Goal: Check status: Check status

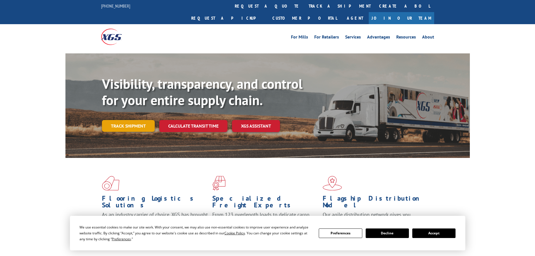
click at [141, 120] on link "Track shipment" at bounding box center [128, 126] width 53 height 12
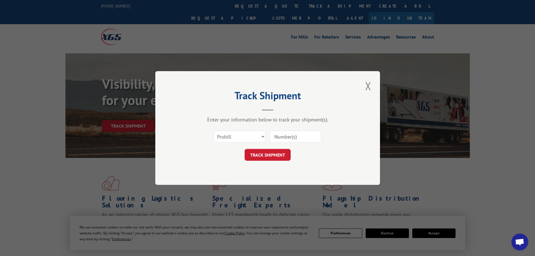
paste input "17095074"
type input "17095074"
click at [272, 161] on div "Track Shipment Enter your information below to track your shipment(s). Select c…" at bounding box center [267, 128] width 225 height 114
click at [272, 158] on button "TRACK SHIPMENT" at bounding box center [268, 155] width 46 height 12
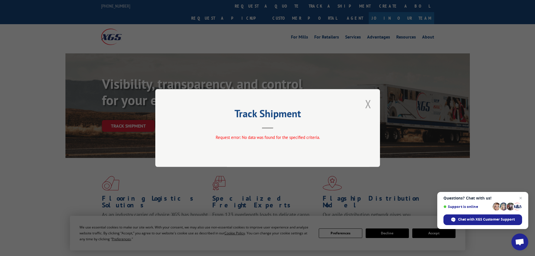
click at [370, 104] on button "Close modal" at bounding box center [368, 103] width 10 height 15
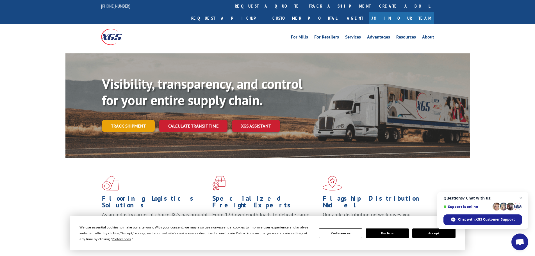
click at [128, 120] on link "Track shipment" at bounding box center [128, 126] width 53 height 12
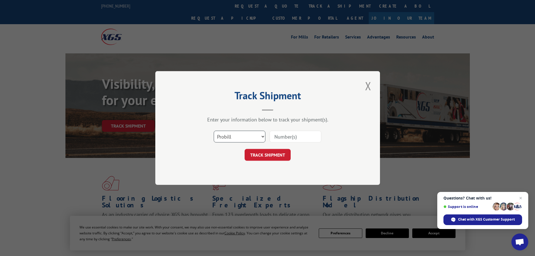
click at [234, 132] on select "Select category... Probill BOL PO" at bounding box center [240, 137] width 52 height 12
select select "po"
click at [214, 131] on select "Select category... Probill BOL PO" at bounding box center [240, 137] width 52 height 12
paste input "17095074"
type input "17095074"
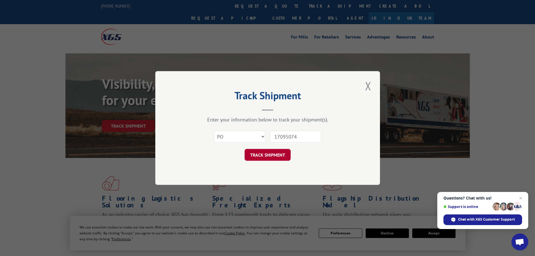
click at [283, 155] on button "TRACK SHIPMENT" at bounding box center [268, 155] width 46 height 12
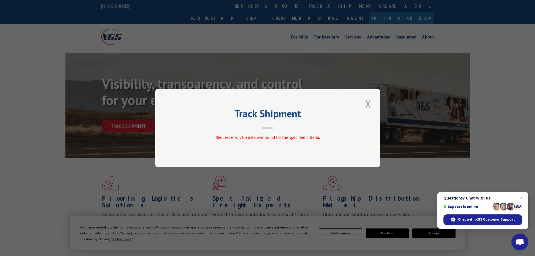
click at [364, 103] on button "Close modal" at bounding box center [368, 103] width 10 height 15
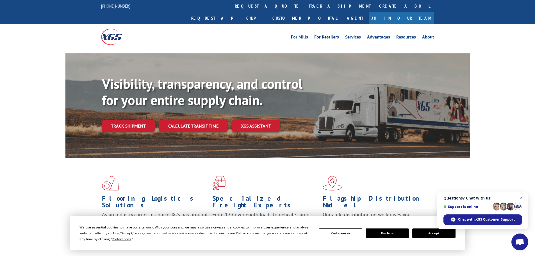
click at [518, 195] on span "Open chat" at bounding box center [520, 198] width 7 height 7
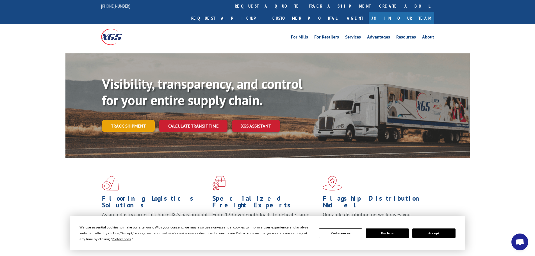
click at [134, 120] on link "Track shipment" at bounding box center [128, 126] width 53 height 12
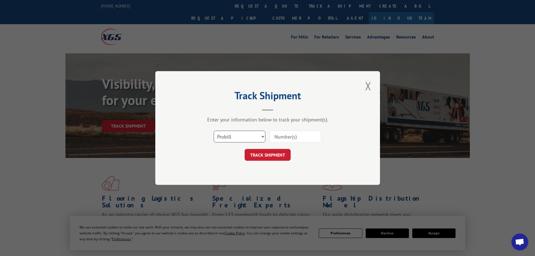
click at [241, 136] on select "Select category... Probill BOL PO" at bounding box center [240, 137] width 52 height 12
select select "bol"
click at [214, 131] on select "Select category... Probill BOL PO" at bounding box center [240, 137] width 52 height 12
paste input "17095074"
type input "17095074"
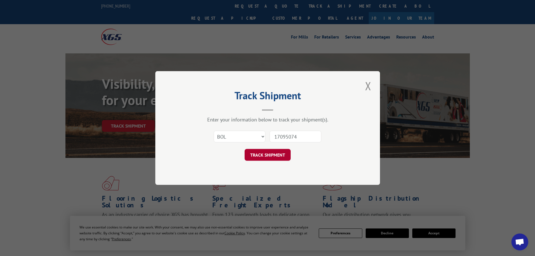
click at [271, 156] on button "TRACK SHIPMENT" at bounding box center [268, 155] width 46 height 12
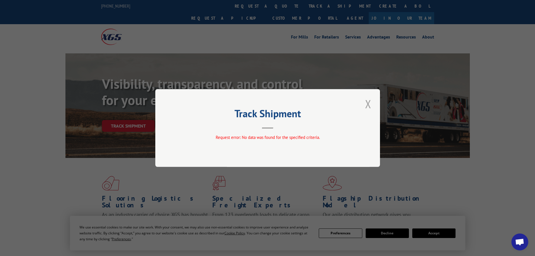
click at [369, 102] on button "Close modal" at bounding box center [368, 103] width 10 height 15
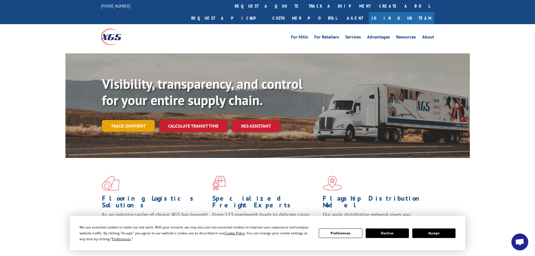
click at [140, 120] on link "Track shipment" at bounding box center [128, 126] width 53 height 12
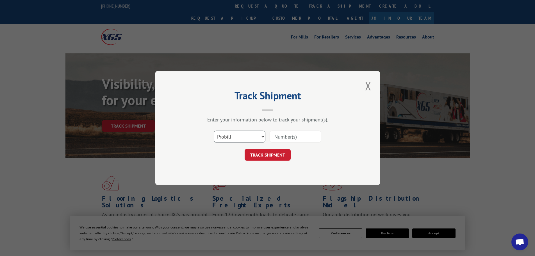
click at [246, 135] on select "Select category... Probill BOL PO" at bounding box center [240, 137] width 52 height 12
select select "po"
click at [214, 131] on select "Select category... Probill BOL PO" at bounding box center [240, 137] width 52 height 12
paste input "74506926"
type input "74506926"
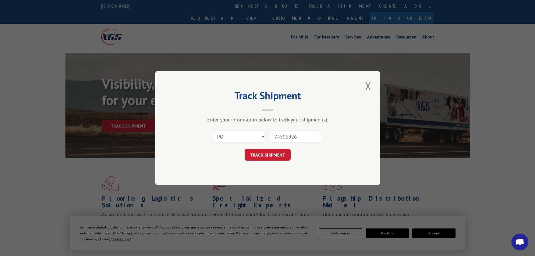
drag, startPoint x: 277, startPoint y: 153, endPoint x: 296, endPoint y: 152, distance: 19.4
click at [276, 153] on button "TRACK SHIPMENT" at bounding box center [268, 155] width 46 height 12
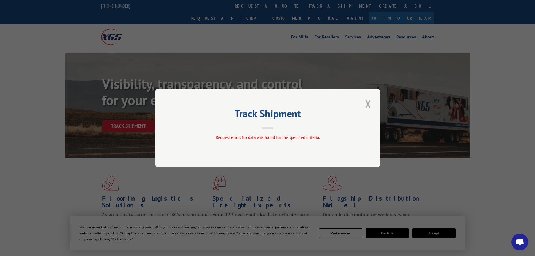
click at [369, 104] on button "Close modal" at bounding box center [368, 103] width 10 height 15
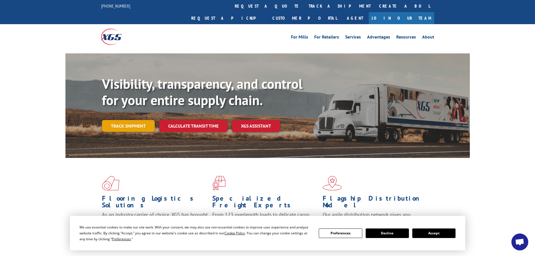
click at [143, 120] on link "Track shipment" at bounding box center [128, 126] width 53 height 12
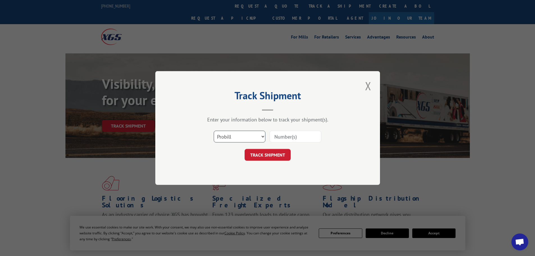
click at [240, 135] on select "Select category... Probill BOL PO" at bounding box center [240, 137] width 52 height 12
click at [214, 131] on select "Select category... Probill BOL PO" at bounding box center [240, 137] width 52 height 12
paste input "74506926"
type input "74506926"
click at [271, 157] on button "TRACK SHIPMENT" at bounding box center [268, 155] width 46 height 12
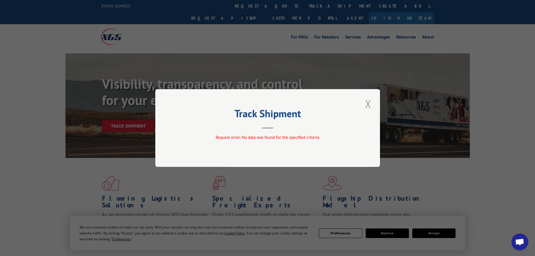
click at [371, 104] on button "Close modal" at bounding box center [368, 103] width 10 height 15
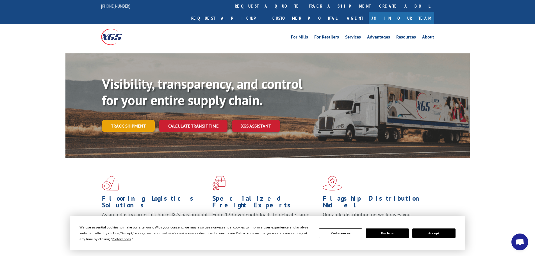
click at [135, 120] on link "Track shipment" at bounding box center [128, 126] width 53 height 12
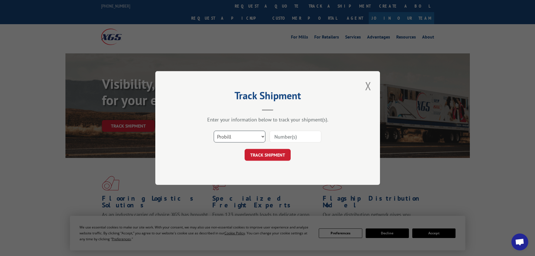
click at [232, 136] on select "Select category... Probill BOL PO" at bounding box center [240, 137] width 52 height 12
select select "bol"
click at [214, 131] on select "Select category... Probill BOL PO" at bounding box center [240, 137] width 52 height 12
paste input "17095074"
type input "17095074"
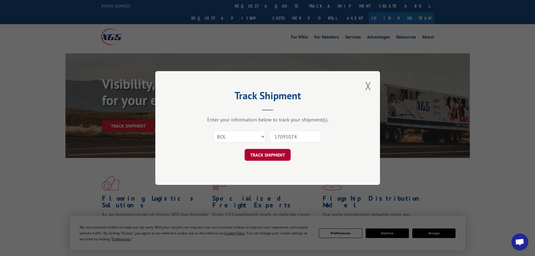
click at [277, 153] on button "TRACK SHIPMENT" at bounding box center [268, 155] width 46 height 12
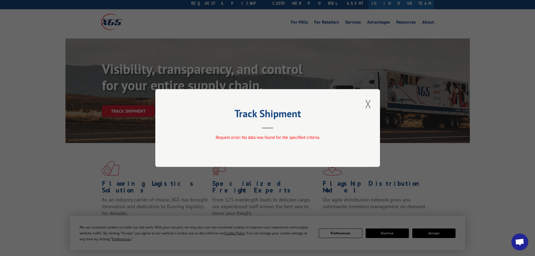
scroll to position [28, 0]
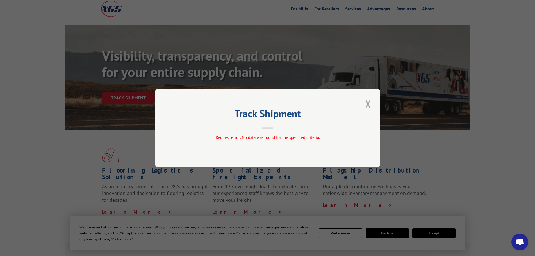
click at [366, 105] on button "Close modal" at bounding box center [368, 103] width 10 height 15
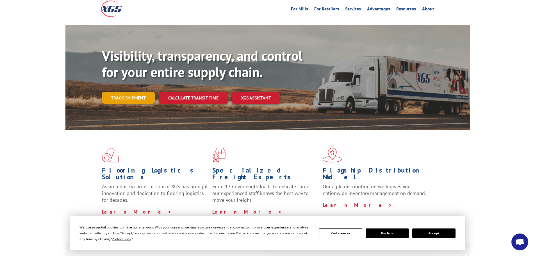
click at [118, 92] on link "Track shipment" at bounding box center [128, 98] width 53 height 12
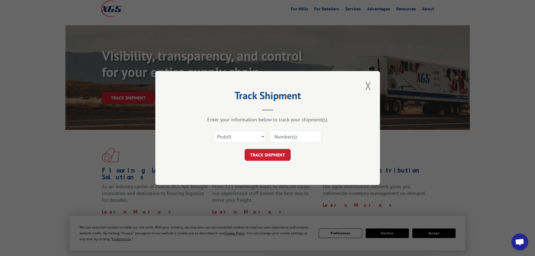
paste input "17095074"
type input "17095074"
click at [239, 135] on select "Select category... Probill BOL PO" at bounding box center [240, 137] width 52 height 12
select select "bol"
click at [214, 131] on select "Select category... Probill BOL PO" at bounding box center [240, 137] width 52 height 12
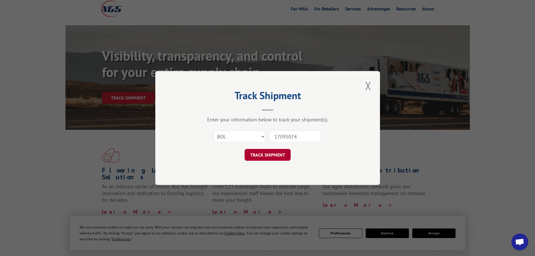
click at [275, 158] on button "TRACK SHIPMENT" at bounding box center [268, 155] width 46 height 12
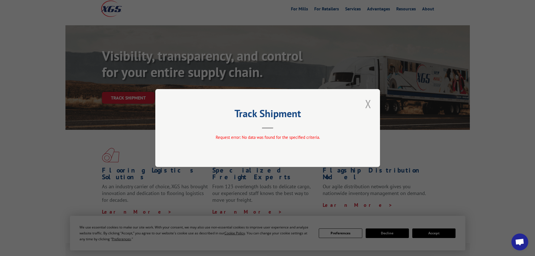
click at [366, 100] on button "Close modal" at bounding box center [368, 103] width 10 height 15
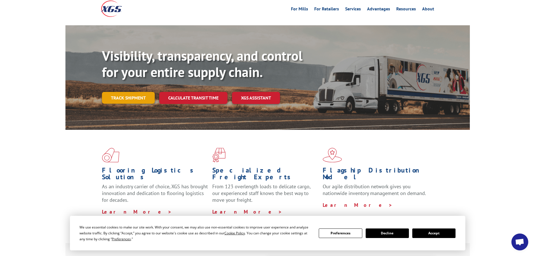
click at [139, 92] on link "Track shipment" at bounding box center [128, 98] width 53 height 12
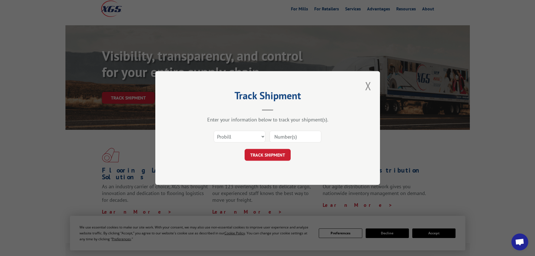
paste input "17095074"
type input "17095074"
click at [265, 150] on button "TRACK SHIPMENT" at bounding box center [268, 155] width 46 height 12
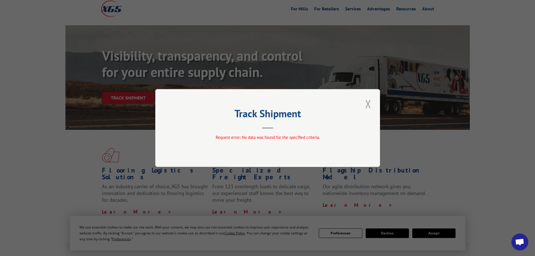
click at [369, 104] on button "Close modal" at bounding box center [368, 103] width 10 height 15
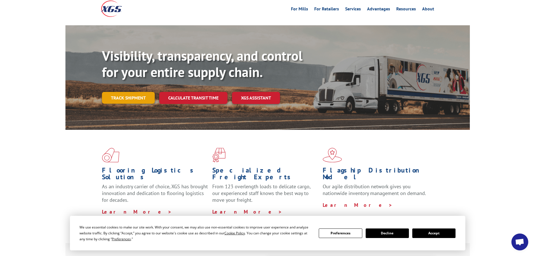
click at [116, 92] on link "Track shipment" at bounding box center [128, 98] width 53 height 12
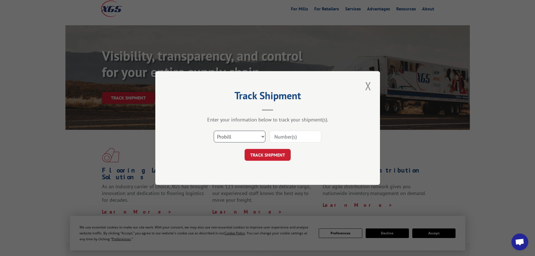
click at [236, 136] on select "Select category... Probill BOL PO" at bounding box center [240, 137] width 52 height 12
select select "po"
click at [214, 131] on select "Select category... Probill BOL PO" at bounding box center [240, 137] width 52 height 12
paste input "17095074"
type input "17095074"
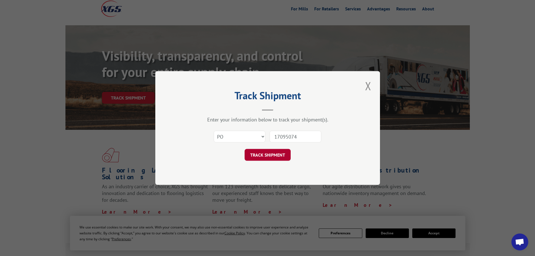
click at [277, 151] on button "TRACK SHIPMENT" at bounding box center [268, 155] width 46 height 12
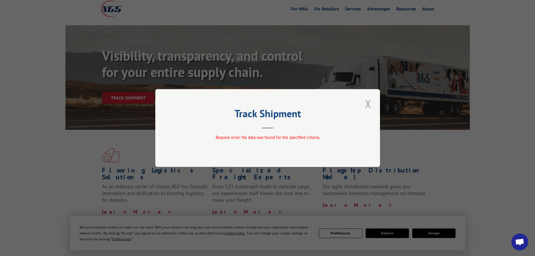
click at [364, 104] on button "Close modal" at bounding box center [368, 103] width 10 height 15
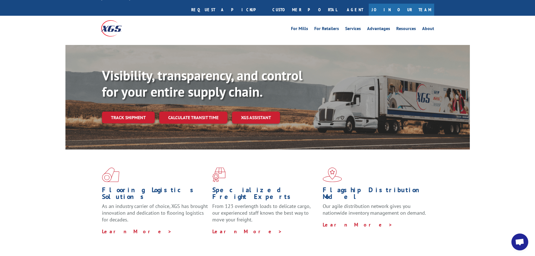
scroll to position [0, 0]
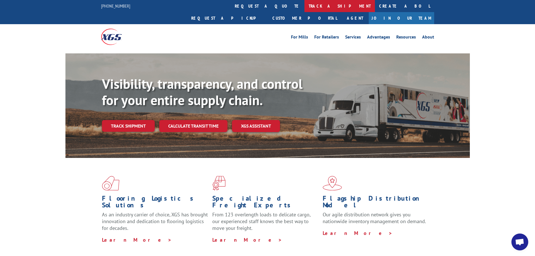
click at [304, 4] on link "track a shipment" at bounding box center [339, 6] width 70 height 12
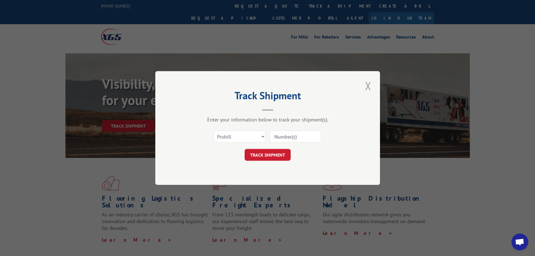
click at [371, 84] on button "Close modal" at bounding box center [368, 85] width 10 height 15
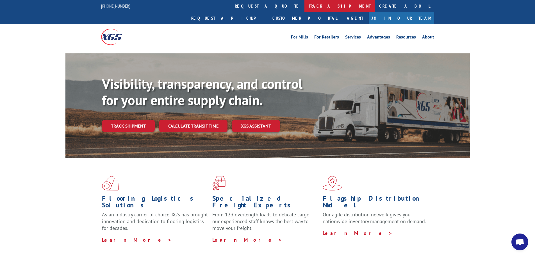
click at [304, 5] on link "track a shipment" at bounding box center [339, 6] width 70 height 12
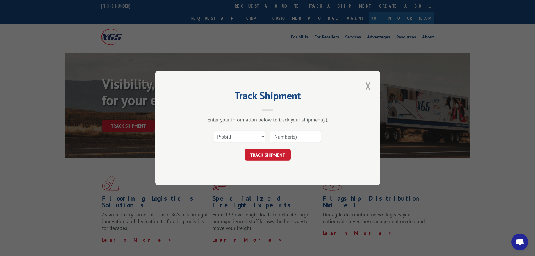
click at [366, 83] on button "Close modal" at bounding box center [368, 85] width 10 height 15
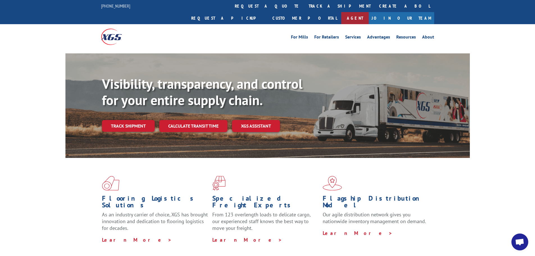
click at [369, 12] on link "Agent" at bounding box center [355, 18] width 28 height 12
click at [192, 30] on div "For Mills For Retailers Services Advantages Resources About For Mills For Retai…" at bounding box center [267, 36] width 333 height 25
click at [354, 35] on link "Services" at bounding box center [353, 38] width 16 height 6
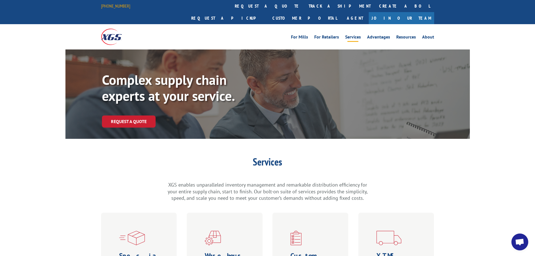
click at [122, 5] on link "[PHONE_NUMBER]" at bounding box center [115, 6] width 29 height 6
